Goal: Information Seeking & Learning: Learn about a topic

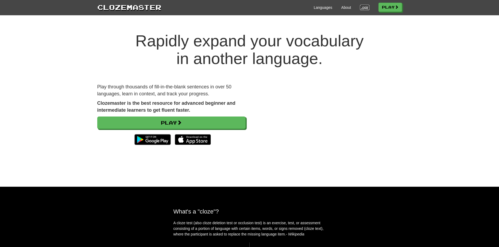
click at [365, 9] on link "Login" at bounding box center [364, 7] width 9 height 5
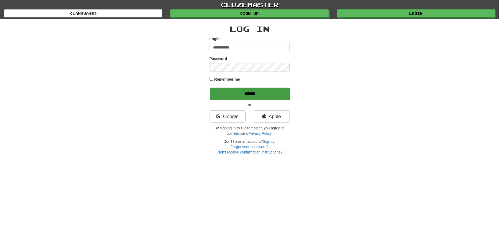
type input "**********"
click at [232, 91] on input "******" at bounding box center [250, 93] width 80 height 12
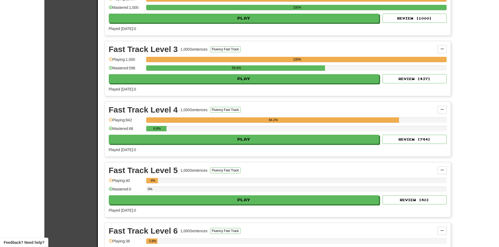
scroll to position [701, 0]
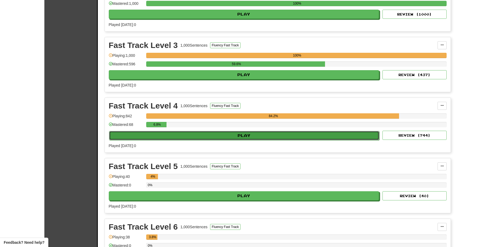
click at [208, 133] on button "Play" at bounding box center [244, 135] width 271 height 9
select select "**"
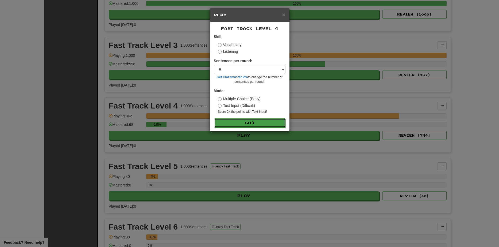
click at [230, 119] on button "Go" at bounding box center [250, 122] width 72 height 9
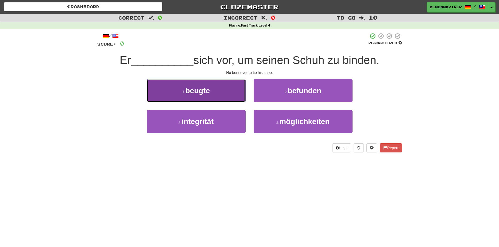
click at [210, 93] on span "beugte" at bounding box center [197, 90] width 25 height 8
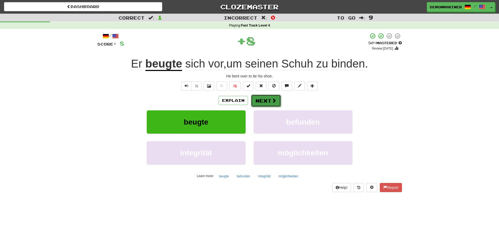
click at [258, 100] on button "Next" at bounding box center [266, 100] width 30 height 12
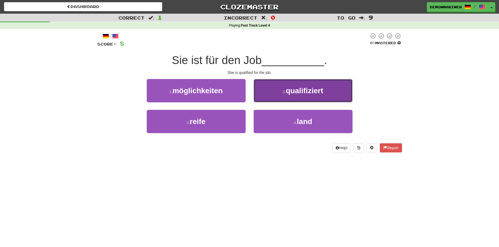
click at [290, 86] on span "qualifiziert" at bounding box center [304, 90] width 37 height 8
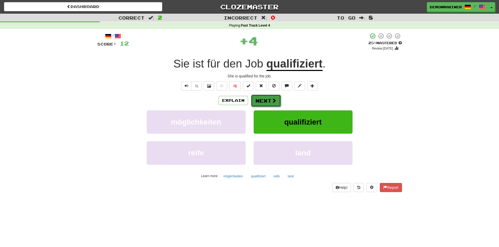
click at [268, 99] on button "Next" at bounding box center [266, 100] width 30 height 12
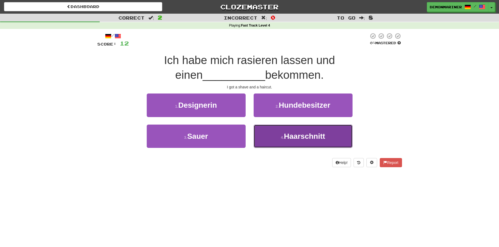
click at [292, 138] on span "Haarschnitt" at bounding box center [304, 136] width 41 height 8
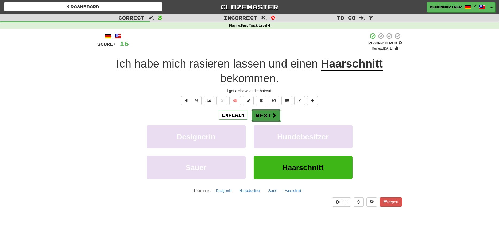
click at [273, 113] on span at bounding box center [274, 115] width 5 height 5
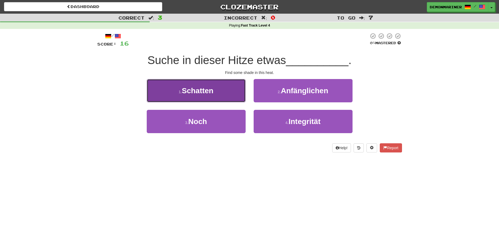
click at [193, 95] on span "Schatten" at bounding box center [198, 90] width 32 height 8
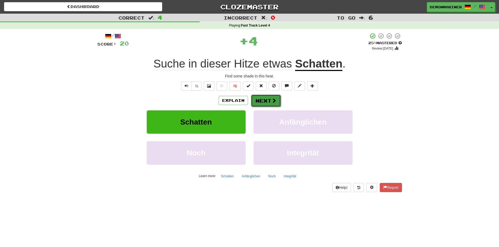
click at [276, 101] on button "Next" at bounding box center [266, 100] width 30 height 12
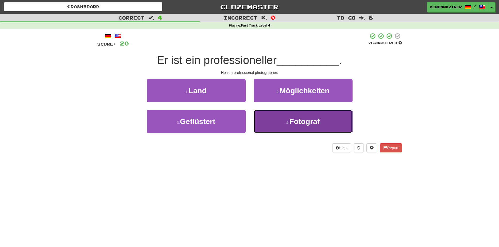
click at [265, 130] on button "4 . Fotograf" at bounding box center [303, 121] width 99 height 23
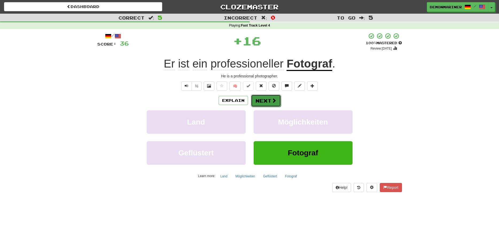
click at [264, 104] on button "Next" at bounding box center [266, 100] width 30 height 12
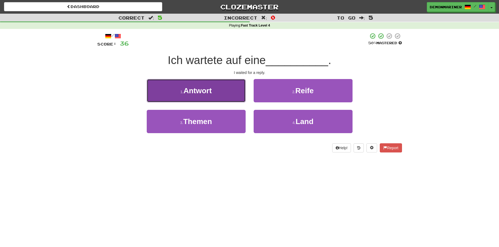
click at [167, 98] on button "1 . Antwort" at bounding box center [196, 90] width 99 height 23
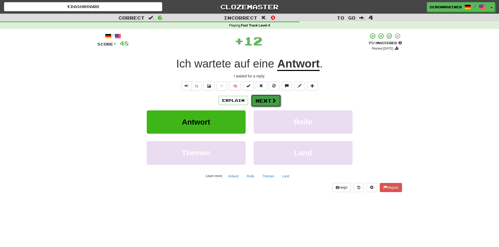
click at [258, 98] on button "Next" at bounding box center [266, 100] width 30 height 12
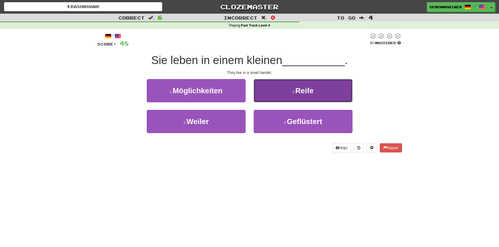
click at [300, 91] on span "Reife" at bounding box center [305, 90] width 18 height 8
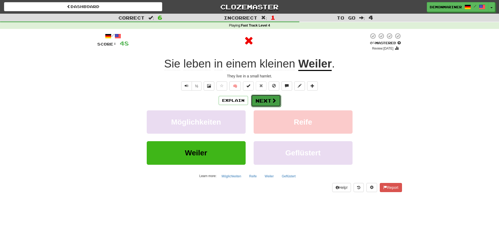
click at [264, 102] on button "Next" at bounding box center [266, 100] width 30 height 12
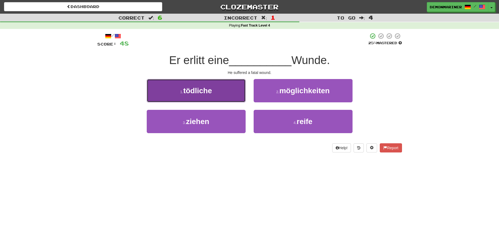
click at [175, 83] on button "1 . tödliche" at bounding box center [196, 90] width 99 height 23
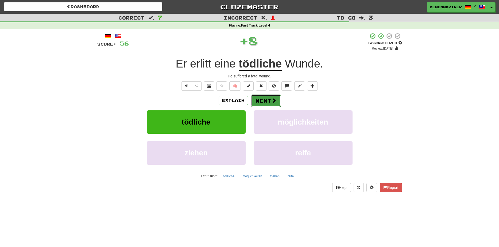
click at [261, 99] on button "Next" at bounding box center [266, 100] width 30 height 12
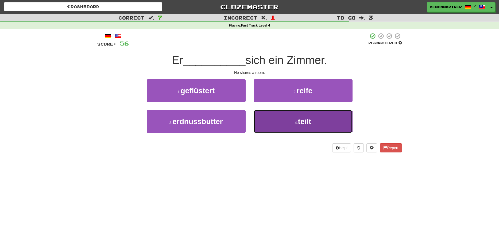
click at [265, 119] on button "4 . teilt" at bounding box center [303, 121] width 99 height 23
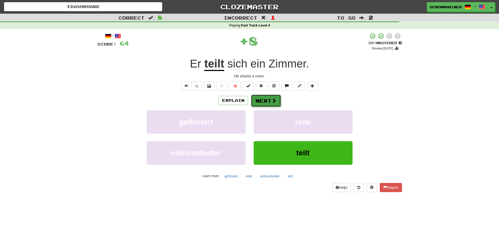
click at [262, 102] on button "Next" at bounding box center [266, 100] width 30 height 12
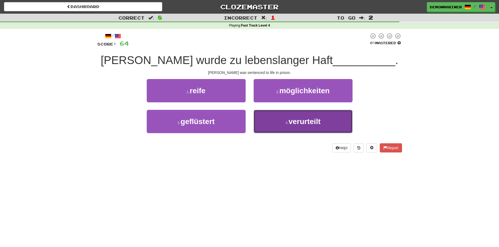
click at [264, 127] on button "4 . verurteilt" at bounding box center [303, 121] width 99 height 23
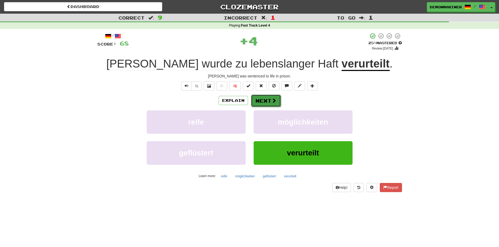
click at [262, 100] on button "Next" at bounding box center [266, 100] width 30 height 12
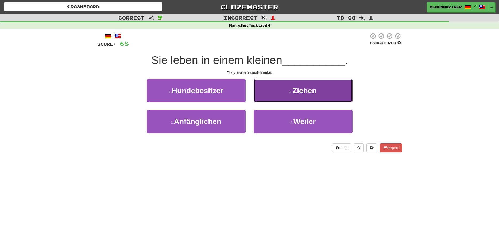
click at [289, 96] on button "2 . Ziehen" at bounding box center [303, 90] width 99 height 23
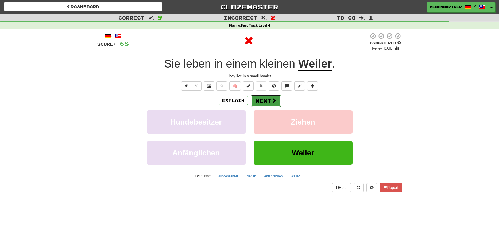
click at [262, 100] on button "Next" at bounding box center [266, 100] width 30 height 12
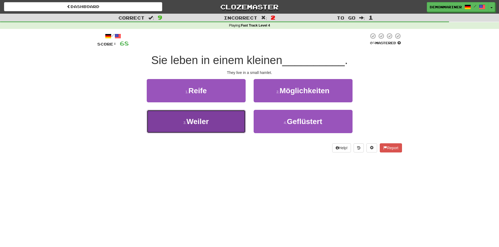
click at [171, 123] on button "3 . Weiler" at bounding box center [196, 121] width 99 height 23
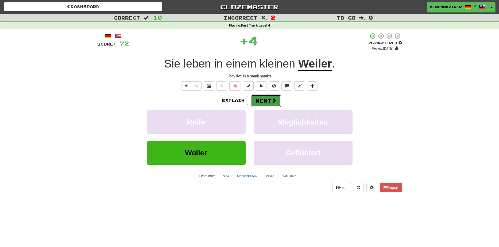
click at [260, 100] on button "Next" at bounding box center [266, 100] width 30 height 12
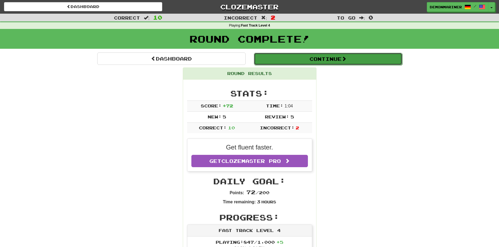
click at [305, 58] on button "Continue" at bounding box center [328, 59] width 148 height 12
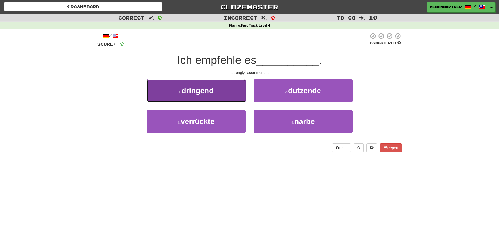
click at [200, 101] on button "1 . dringend" at bounding box center [196, 90] width 99 height 23
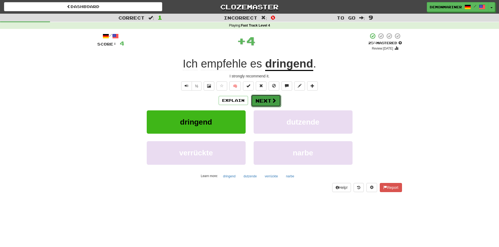
click at [270, 99] on button "Next" at bounding box center [266, 100] width 30 height 12
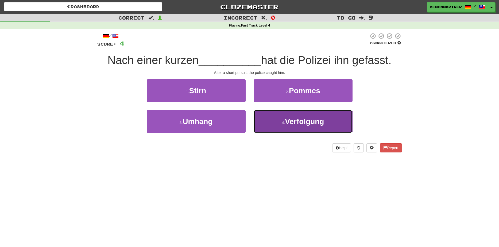
click at [299, 115] on button "4 . Verfolgung" at bounding box center [303, 121] width 99 height 23
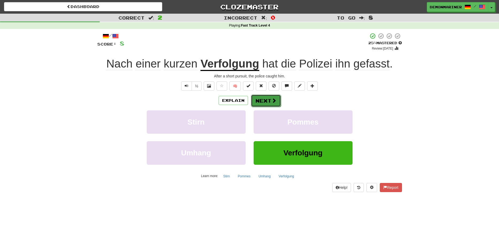
click at [260, 98] on button "Next" at bounding box center [266, 100] width 30 height 12
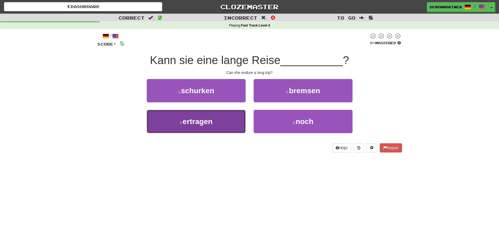
click at [207, 123] on span "ertragen" at bounding box center [198, 121] width 30 height 8
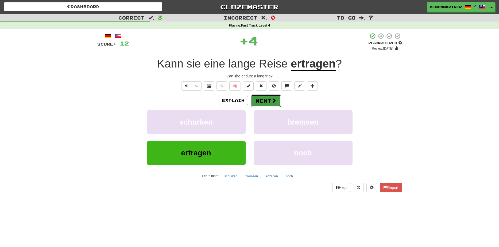
click at [278, 101] on button "Next" at bounding box center [266, 100] width 30 height 12
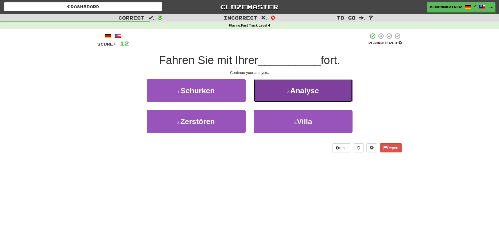
click at [289, 90] on small "2 ." at bounding box center [288, 92] width 3 height 4
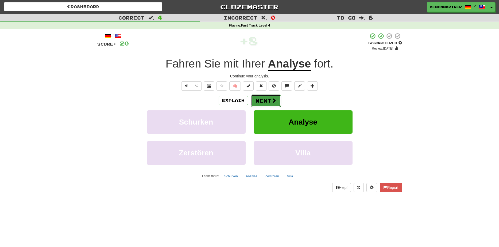
click at [264, 102] on button "Next" at bounding box center [266, 100] width 30 height 12
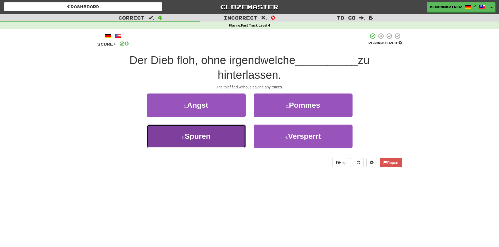
click at [198, 137] on span "Spuren" at bounding box center [198, 136] width 26 height 8
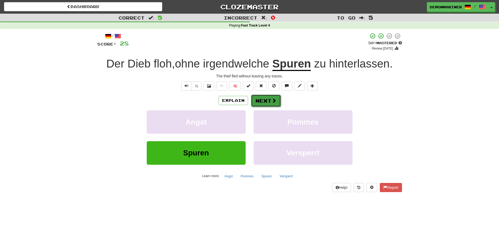
click at [271, 101] on button "Next" at bounding box center [266, 100] width 30 height 12
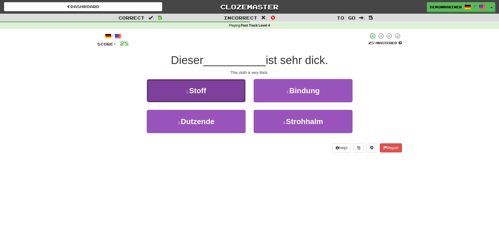
click at [194, 97] on button "1 . Stoff" at bounding box center [196, 90] width 99 height 23
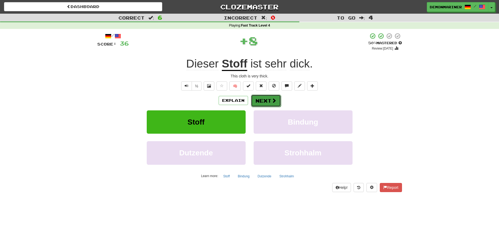
click at [270, 101] on button "Next" at bounding box center [266, 100] width 30 height 12
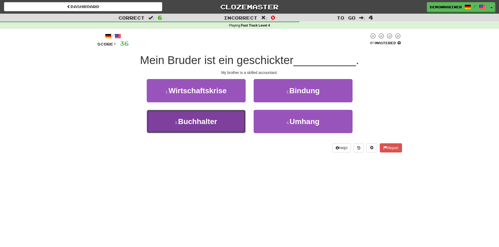
click at [200, 121] on span "Buchhalter" at bounding box center [197, 121] width 39 height 8
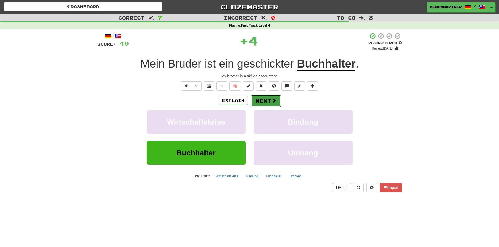
click at [271, 102] on button "Next" at bounding box center [266, 100] width 30 height 12
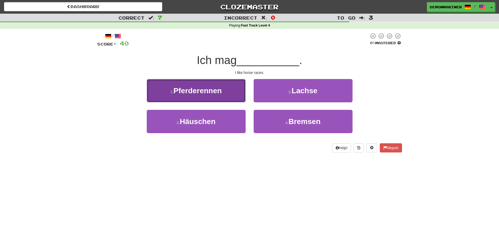
click at [191, 94] on span "Pferderennen" at bounding box center [198, 90] width 48 height 8
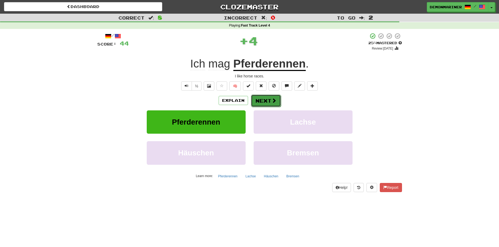
click at [266, 99] on button "Next" at bounding box center [266, 100] width 30 height 12
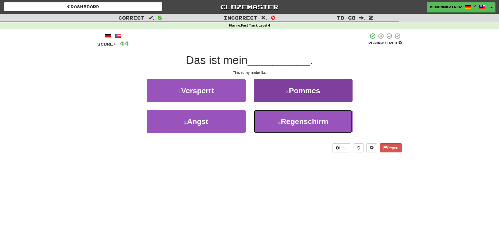
drag, startPoint x: 294, startPoint y: 133, endPoint x: 295, endPoint y: 130, distance: 3.2
click at [294, 131] on button "4 . Regenschirm" at bounding box center [303, 121] width 99 height 23
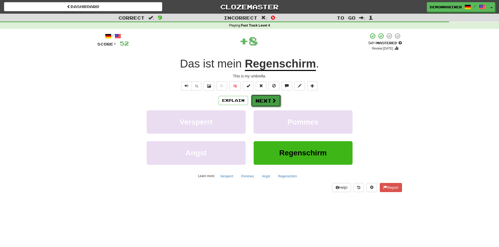
click at [275, 98] on span at bounding box center [274, 100] width 5 height 5
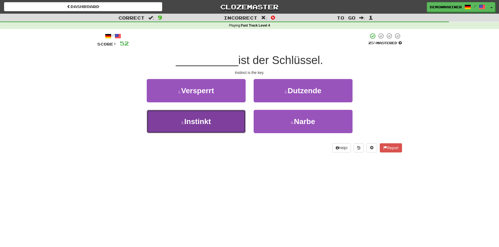
click at [178, 129] on button "3 . Instinkt" at bounding box center [196, 121] width 99 height 23
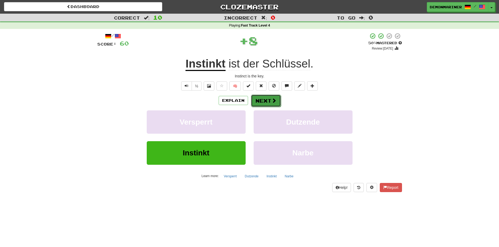
click at [272, 101] on span at bounding box center [274, 100] width 5 height 5
